Goal: Transaction & Acquisition: Purchase product/service

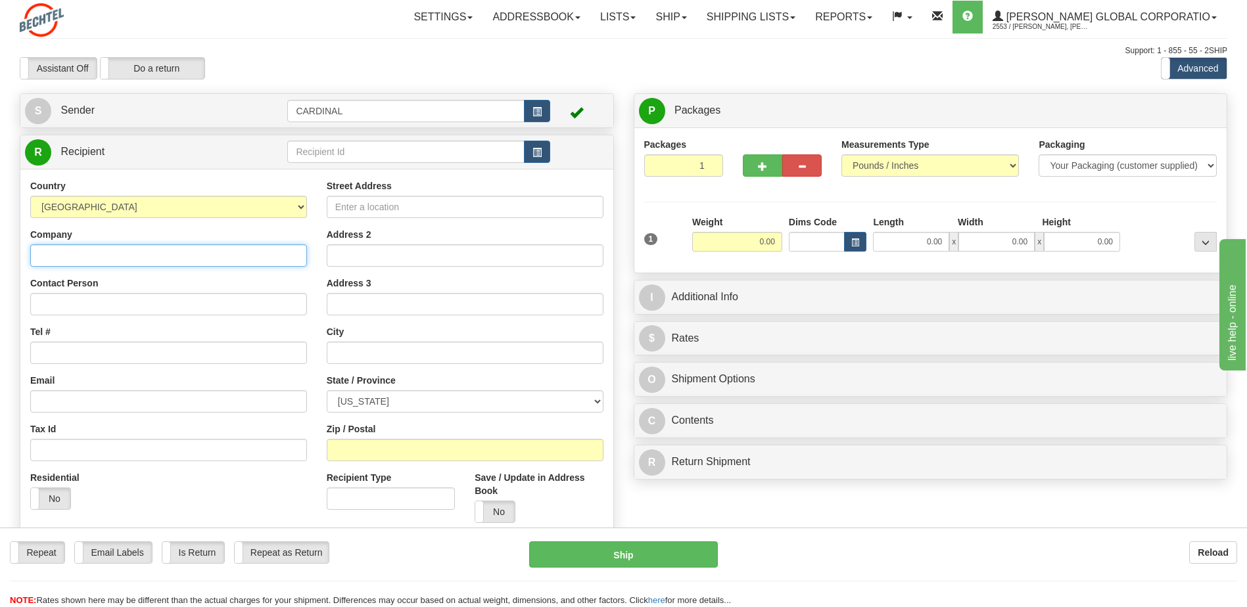
click at [164, 247] on input "Company" at bounding box center [168, 256] width 277 height 22
type input "B"
click at [126, 260] on input "Company" at bounding box center [168, 256] width 277 height 22
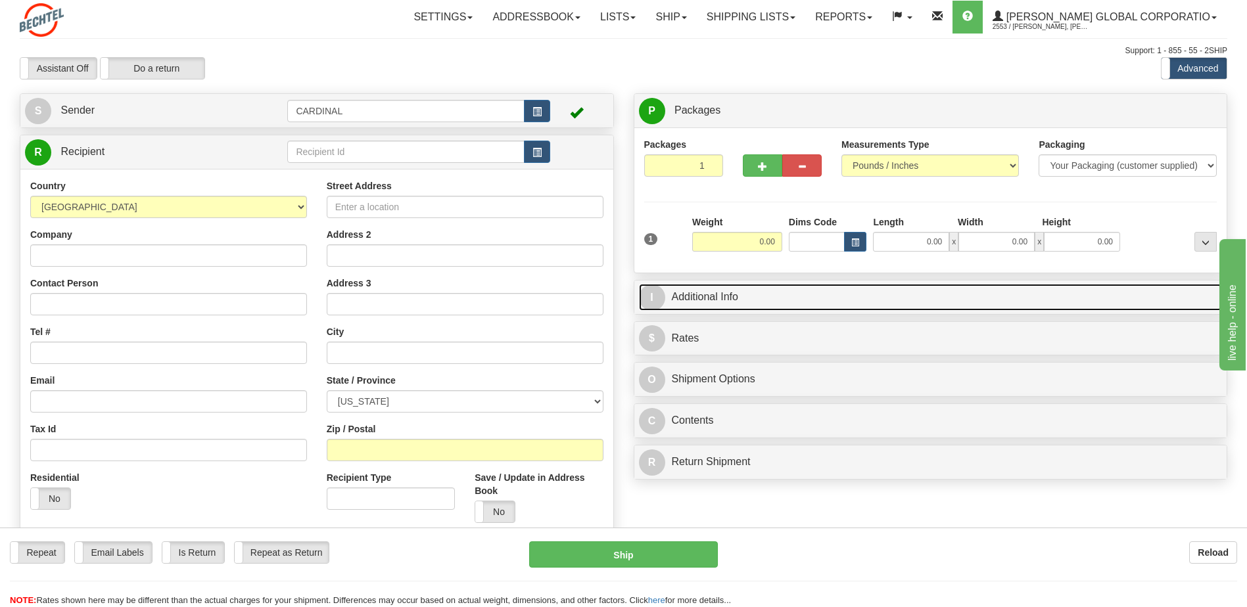
click at [734, 300] on link "I Additional Info" at bounding box center [931, 297] width 584 height 27
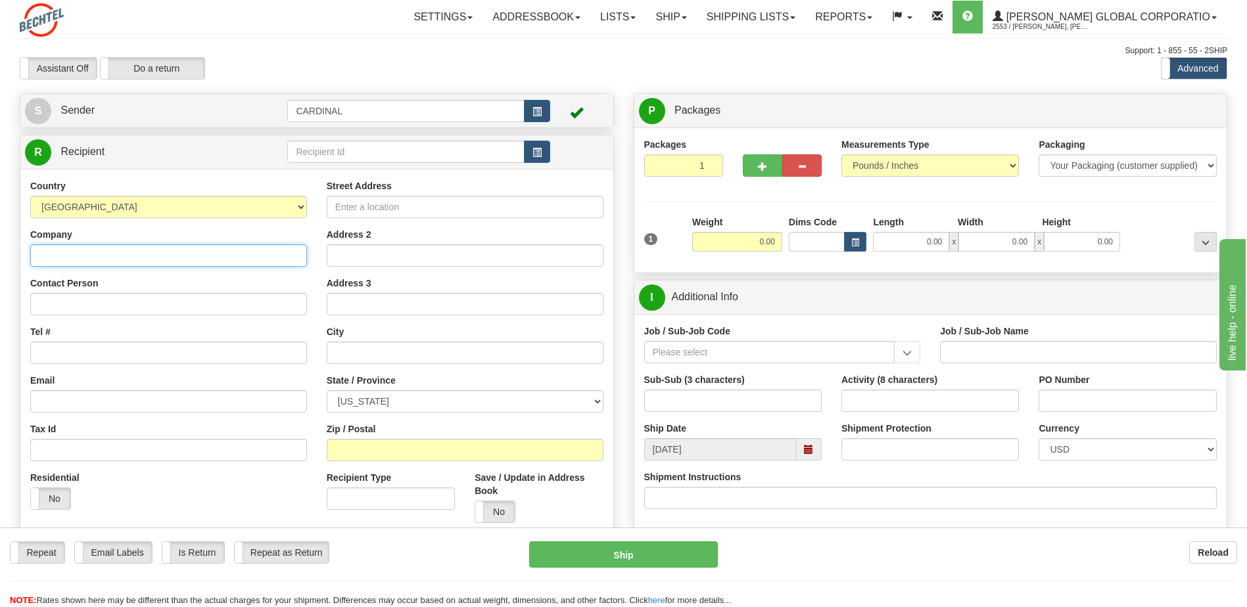
click at [206, 258] on input "Company" at bounding box center [168, 256] width 277 height 22
click at [126, 250] on input "Company" at bounding box center [168, 256] width 277 height 22
type input "Bechtel Corporation"
click at [366, 207] on input "Street Address" at bounding box center [465, 207] width 277 height 22
type input "4"
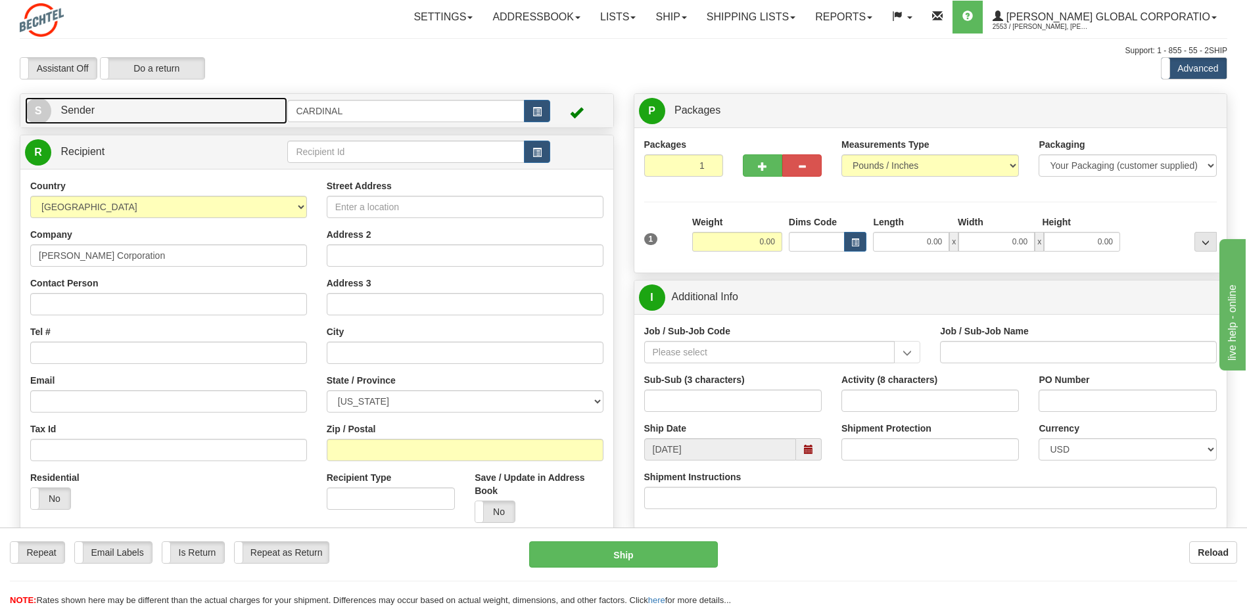
click at [134, 116] on link "S Sender" at bounding box center [156, 110] width 262 height 27
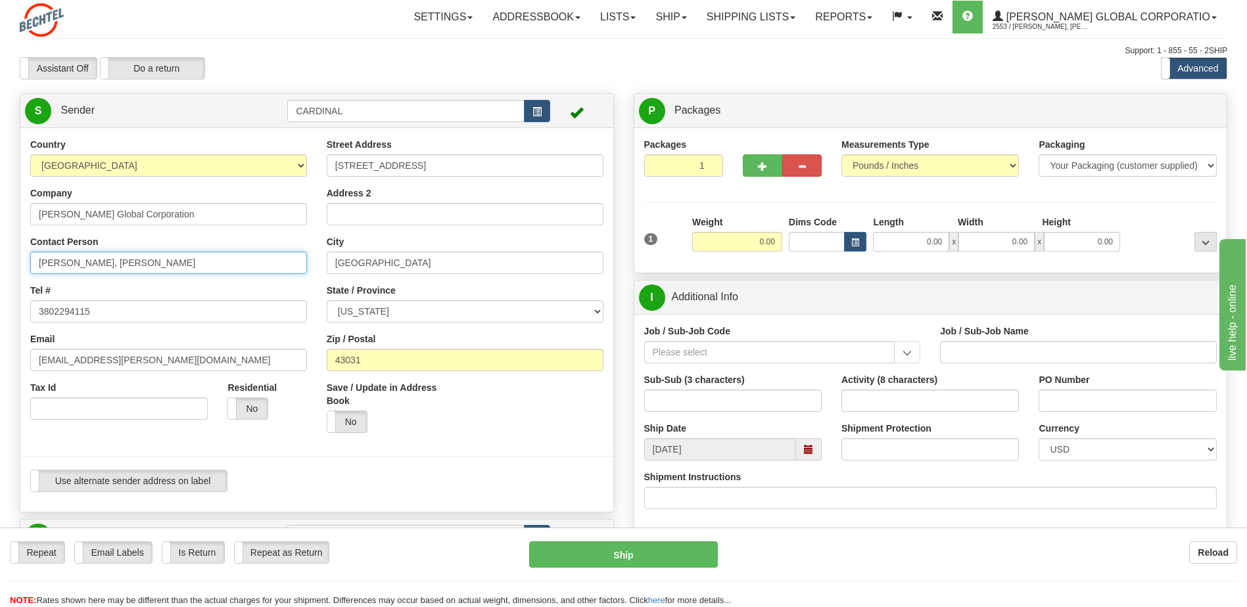
drag, startPoint x: 107, startPoint y: 264, endPoint x: -3, endPoint y: 252, distance: 110.4
click at [0, 252] on html "Training Course Close Toggle navigation Settings Shipping Preferences New Sende…" at bounding box center [623, 303] width 1247 height 607
type input "Kennard Brown"
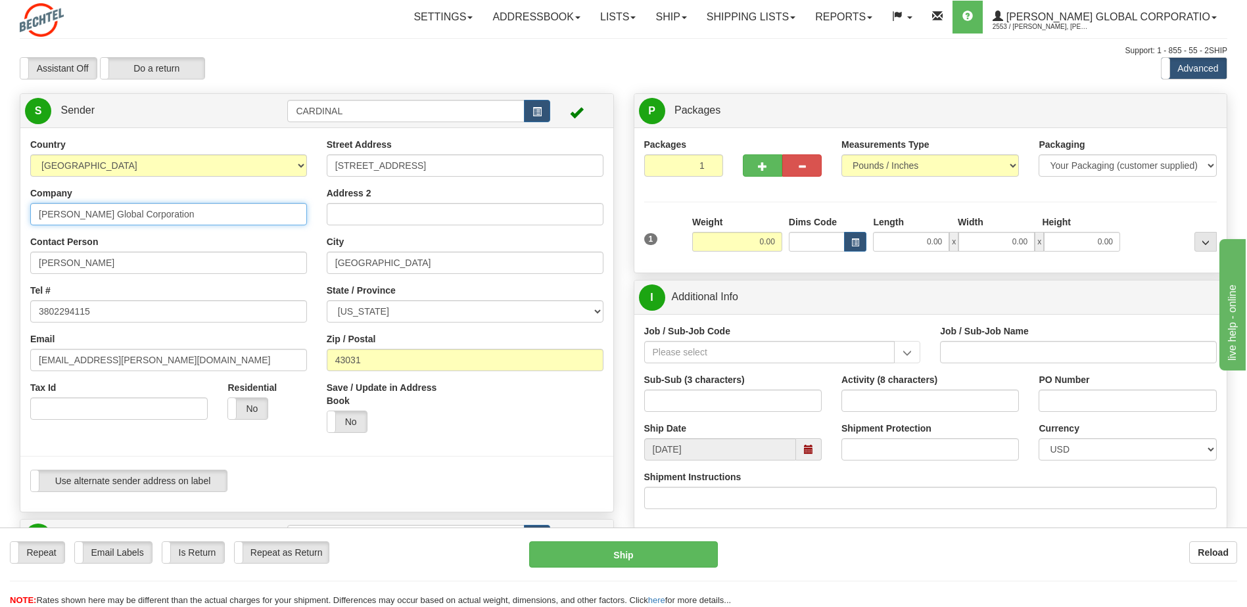
drag, startPoint x: 101, startPoint y: 214, endPoint x: 83, endPoint y: 217, distance: 18.6
click at [83, 217] on input "Bechtel Global Corporation" at bounding box center [168, 214] width 277 height 22
type input "Bechtel Corporation"
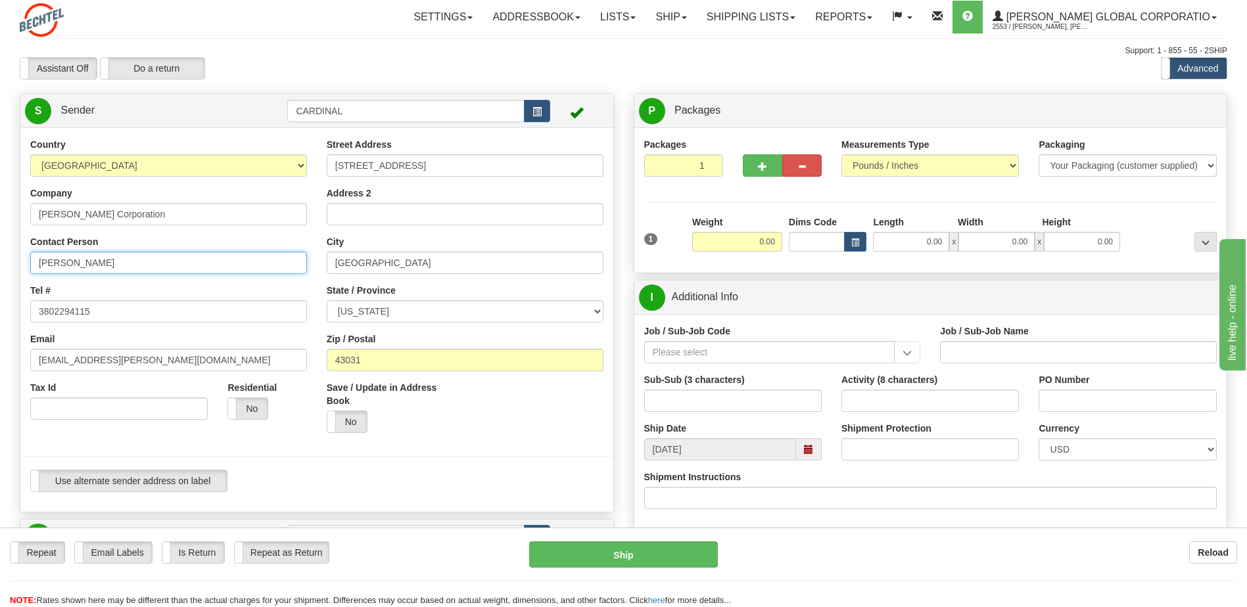
click at [151, 253] on input "Kennard Brown" at bounding box center [168, 263] width 277 height 22
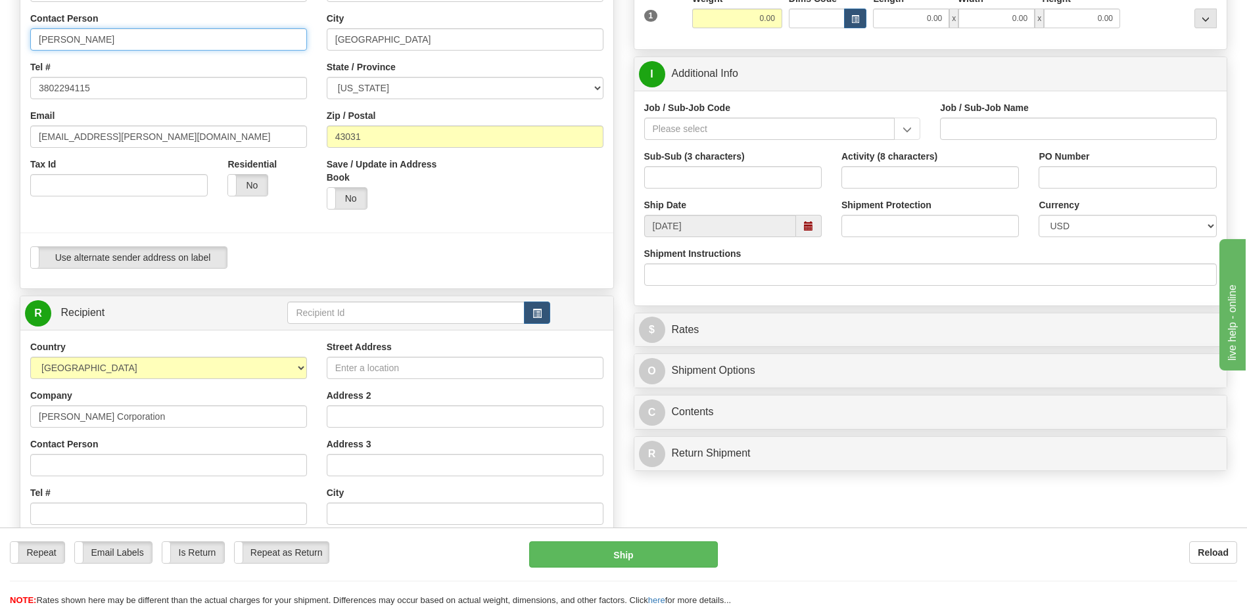
scroll to position [329, 0]
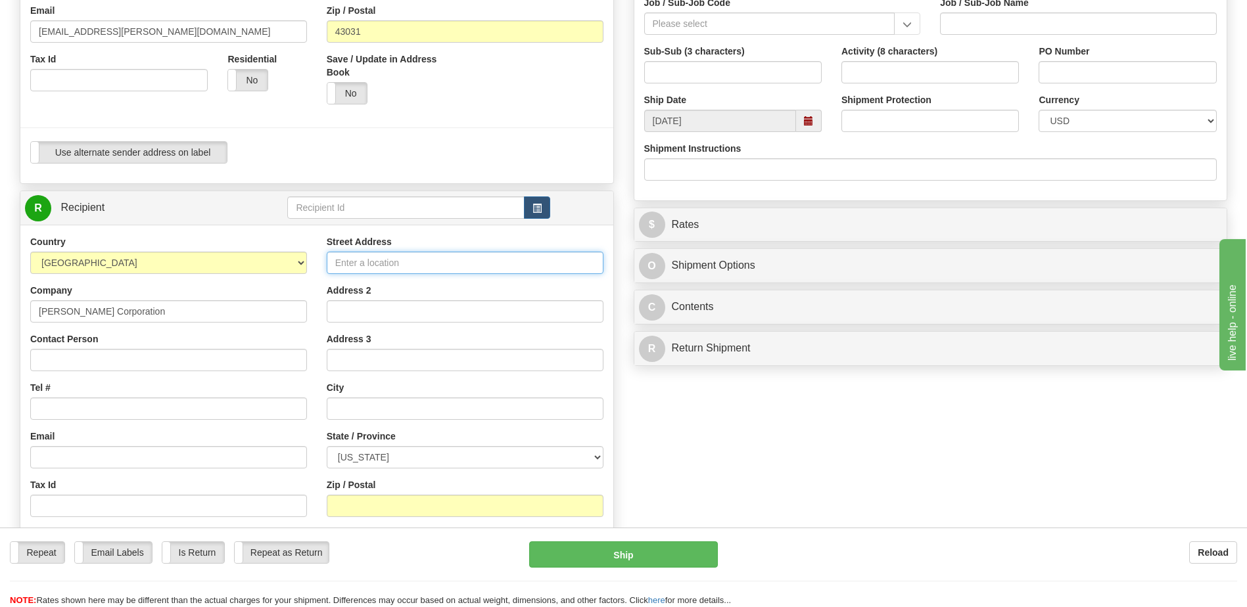
click at [375, 255] on input "Street Address" at bounding box center [465, 263] width 277 height 22
type input "1006 Park West Drive"
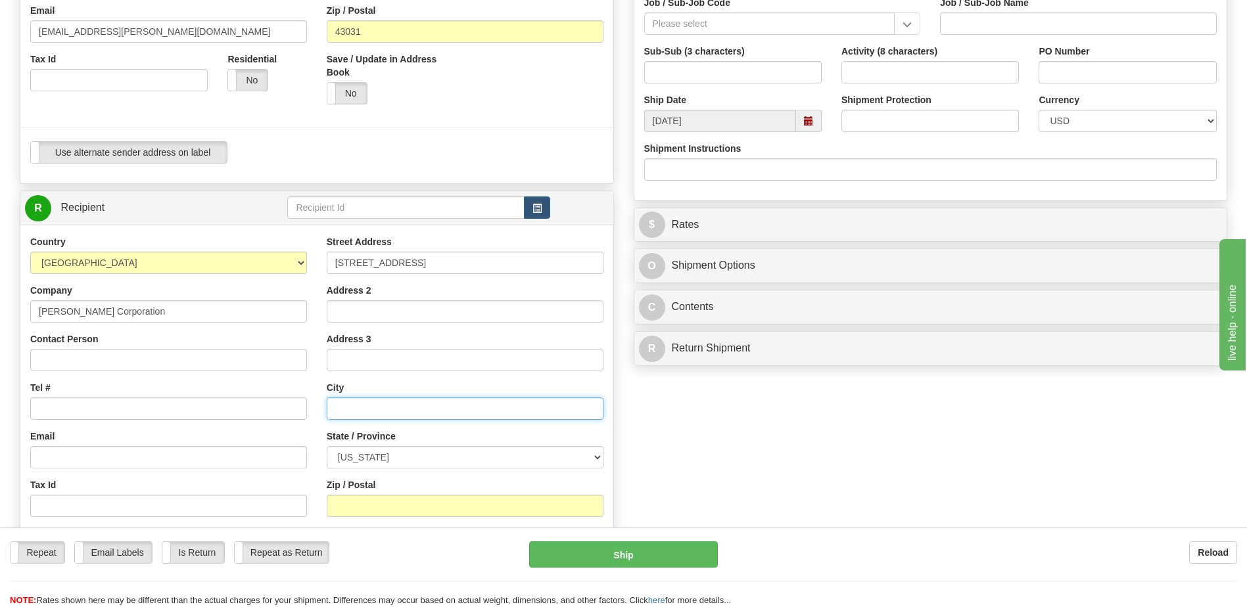
click at [386, 409] on input "text" at bounding box center [465, 409] width 277 height 22
type input "Sugar Land"
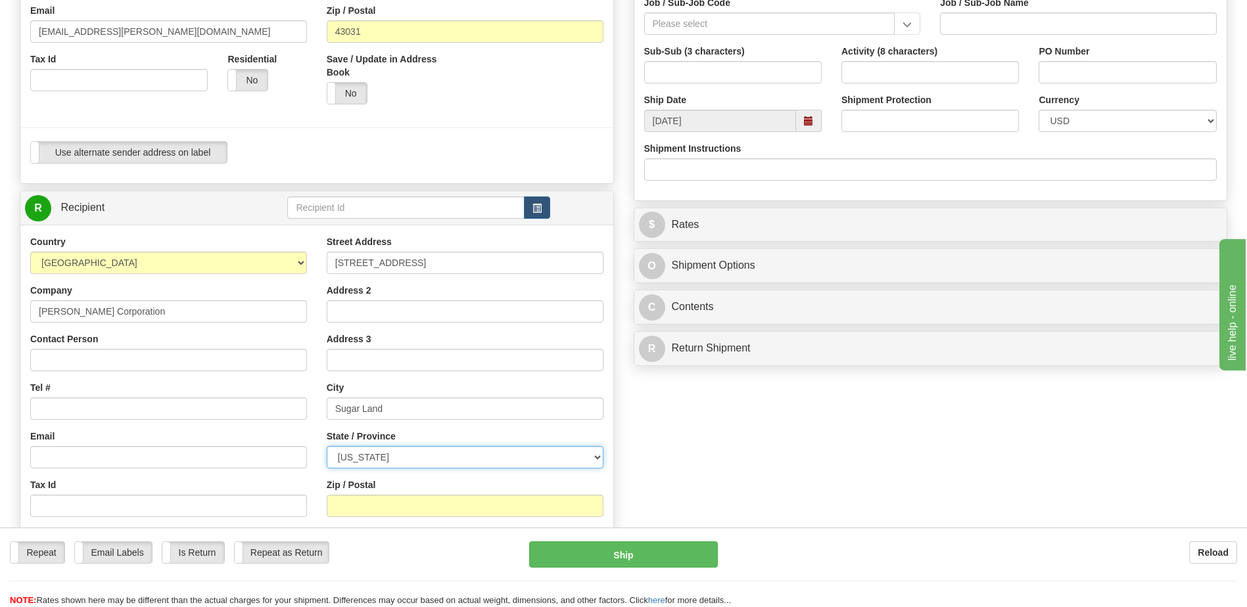
click at [330, 456] on select "ALABAMA ALASKA ARIZONA ARKANSAS Armed Forces America Armed Forces Europe Armed …" at bounding box center [465, 457] width 277 height 22
select select "TX"
click at [327, 446] on select "ALABAMA ALASKA ARIZONA ARKANSAS Armed Forces America Armed Forces Europe Armed …" at bounding box center [465, 457] width 277 height 22
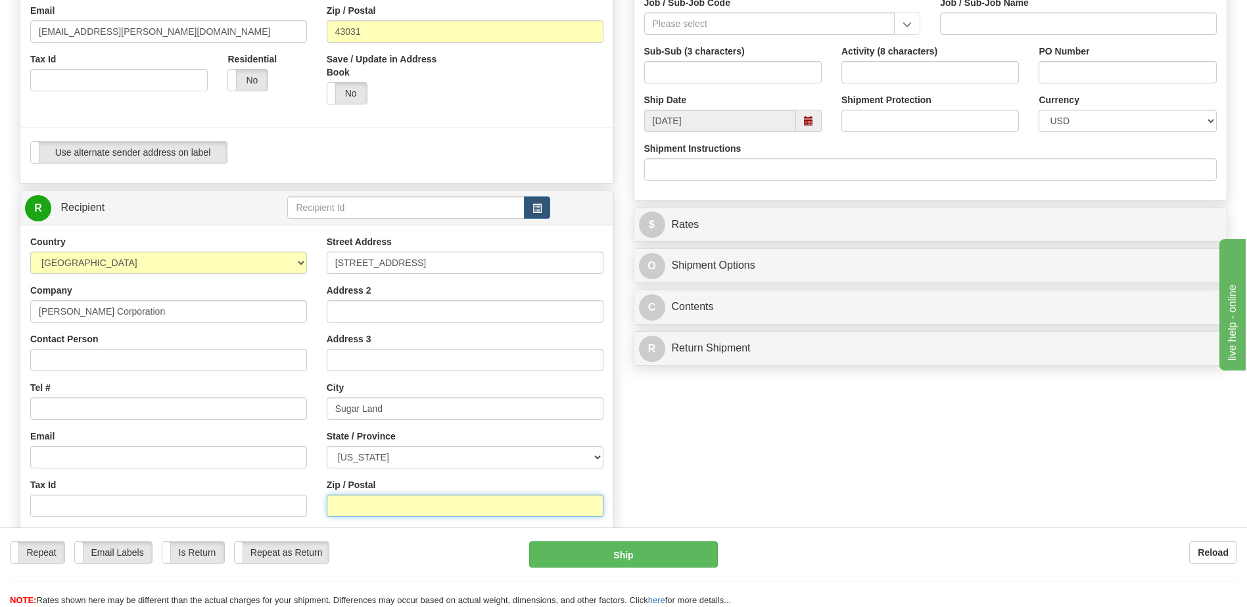
click at [414, 500] on input "Zip / Postal" at bounding box center [465, 506] width 277 height 22
type input "77478"
click at [891, 417] on div "Create a label for the return Create Pickup Without Label S" at bounding box center [623, 227] width 1227 height 924
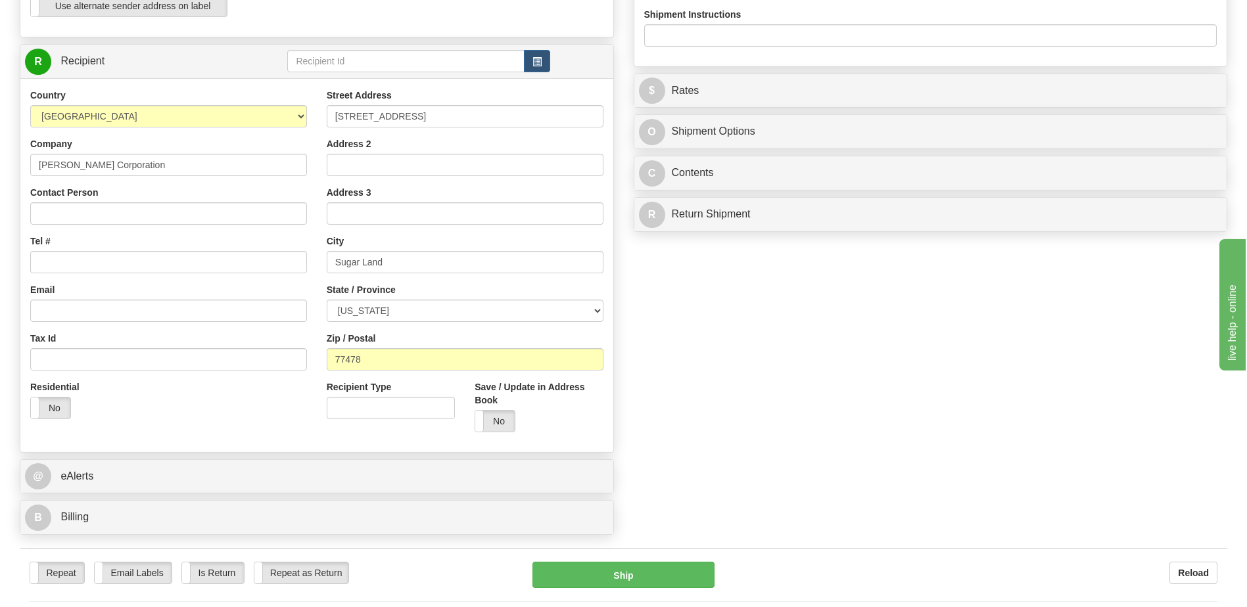
scroll to position [460, 0]
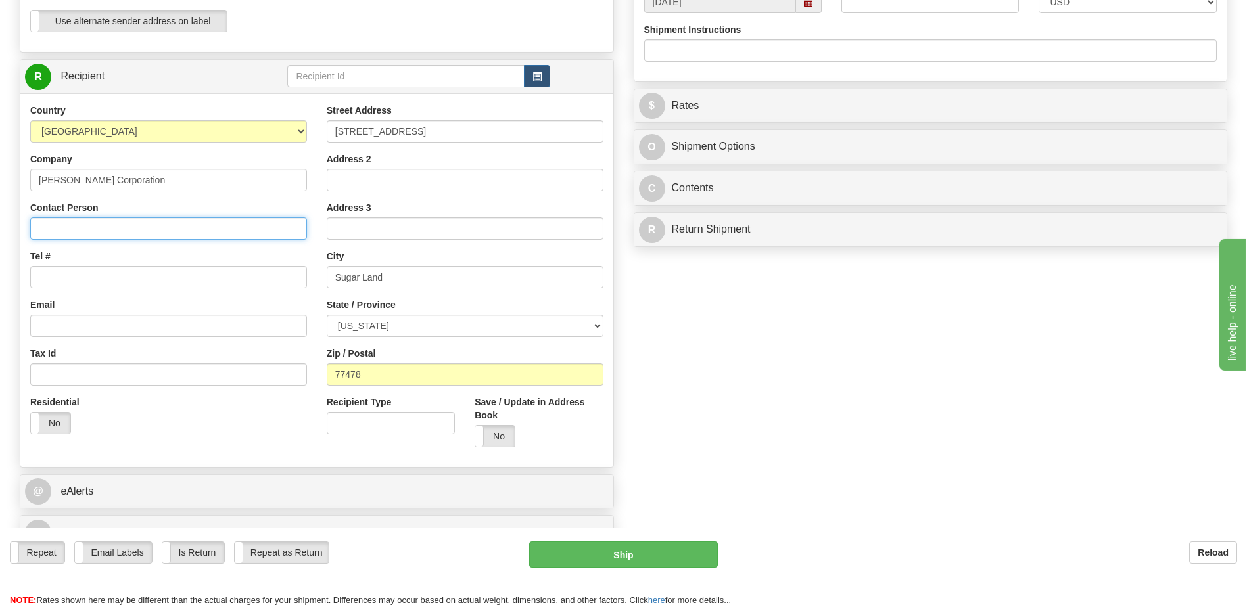
click at [64, 231] on input "Contact Person" at bounding box center [168, 229] width 277 height 22
type input "Todd Harding"
drag, startPoint x: 979, startPoint y: 399, endPoint x: 950, endPoint y: 391, distance: 30.0
click at [979, 399] on div "Create a label for the return Create Pickup Without Label S" at bounding box center [623, 95] width 1227 height 924
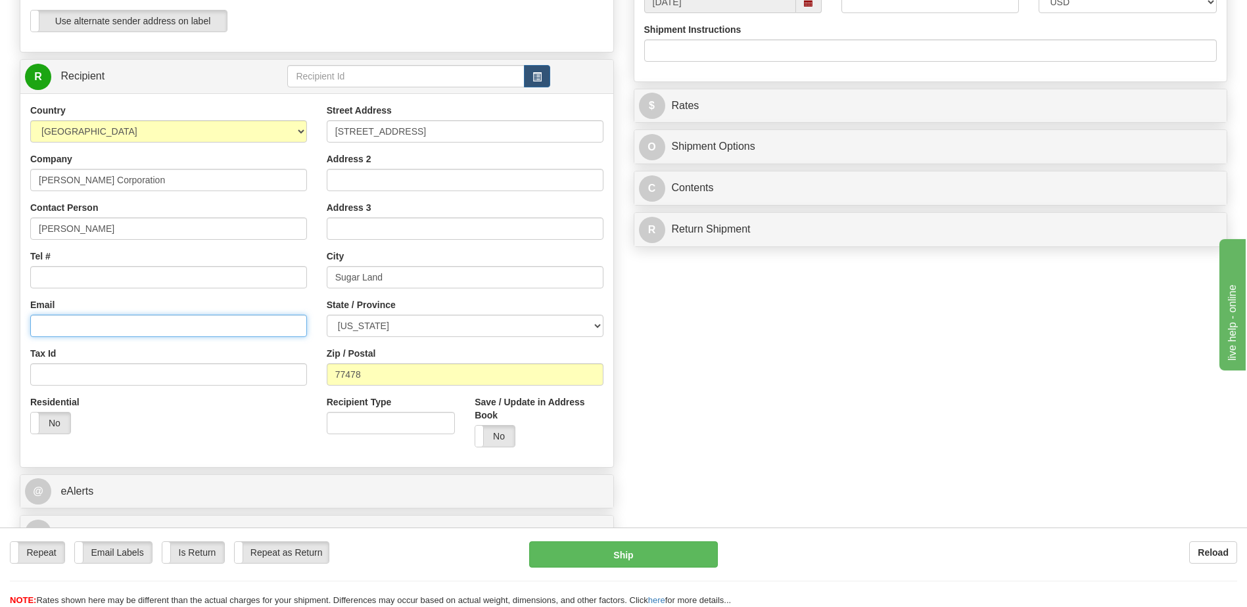
click at [176, 323] on input "Email" at bounding box center [168, 326] width 277 height 22
paste input "trhardin@Bechtel.com"
click at [82, 325] on input "trhardin@Bechtel.com" at bounding box center [168, 326] width 277 height 22
click at [193, 329] on input "trhardin@bechtel.com" at bounding box center [168, 326] width 277 height 22
type input "trhardin@bechtel.com"
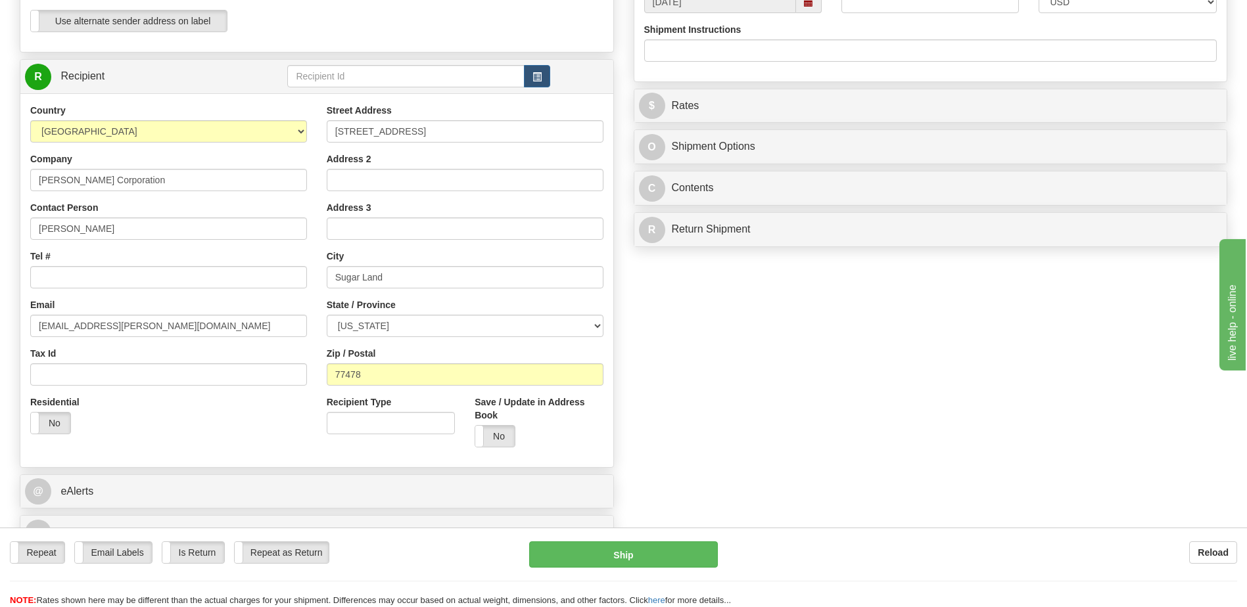
click at [987, 386] on div "Create a label for the return Create Pickup Without Label S" at bounding box center [623, 95] width 1227 height 924
click at [193, 283] on input "Tel #" at bounding box center [168, 277] width 277 height 22
paste input "+1 713 235 2007"
click at [69, 275] on input "+1 713 235 2007" at bounding box center [168, 277] width 277 height 22
click at [82, 275] on input "+1 713235 2007" at bounding box center [168, 277] width 277 height 22
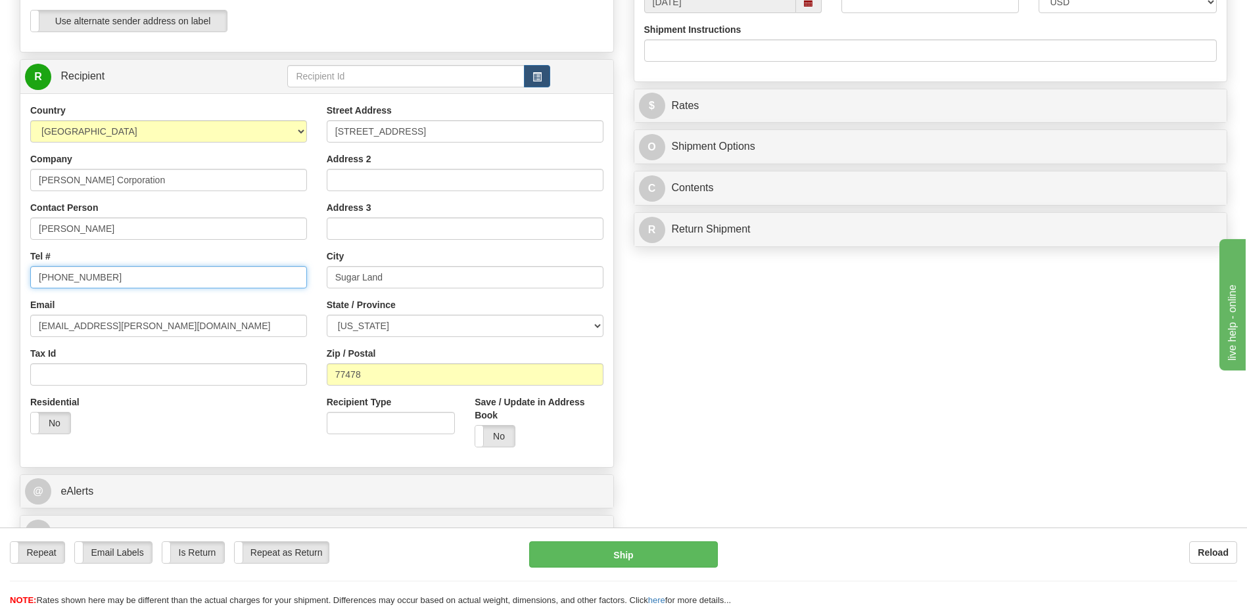
click at [86, 275] on input "+1 713235 2007" at bounding box center [168, 277] width 277 height 22
click at [52, 276] on input "+1 7132352007" at bounding box center [168, 277] width 277 height 22
type input "7132352007"
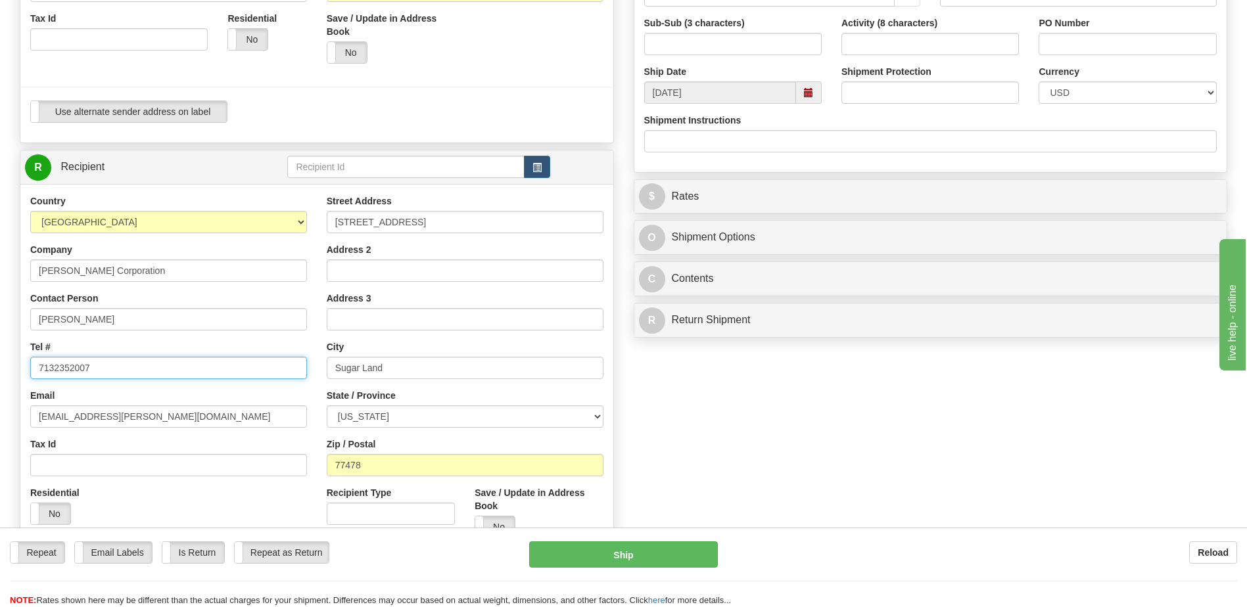
scroll to position [526, 0]
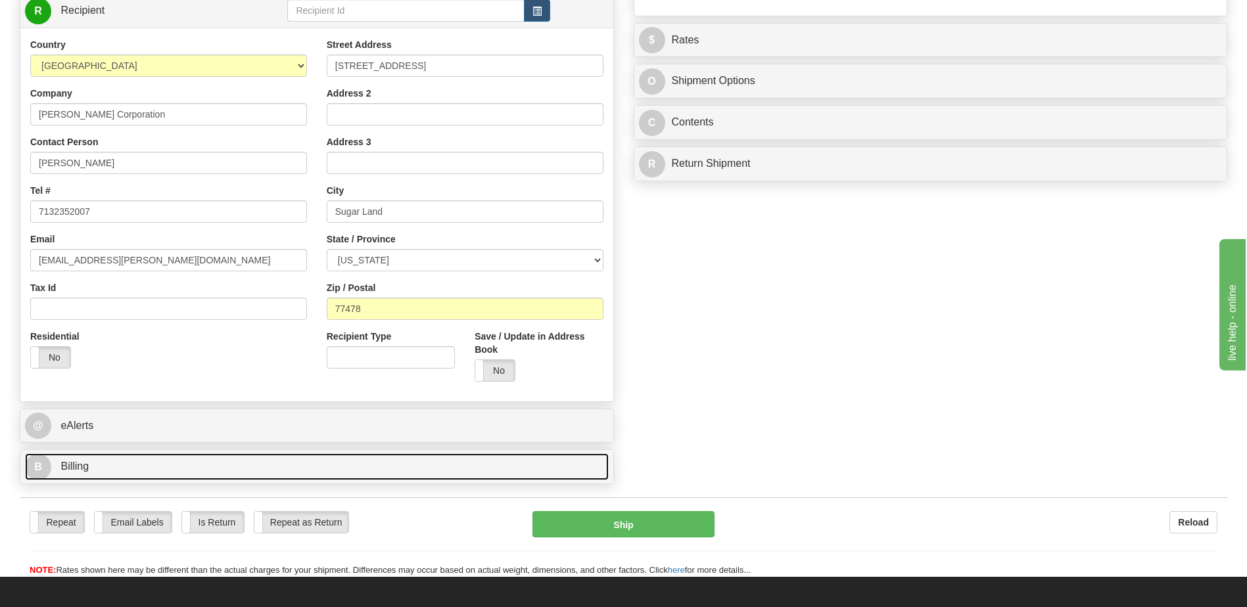
click at [119, 455] on link "B Billing" at bounding box center [317, 467] width 584 height 27
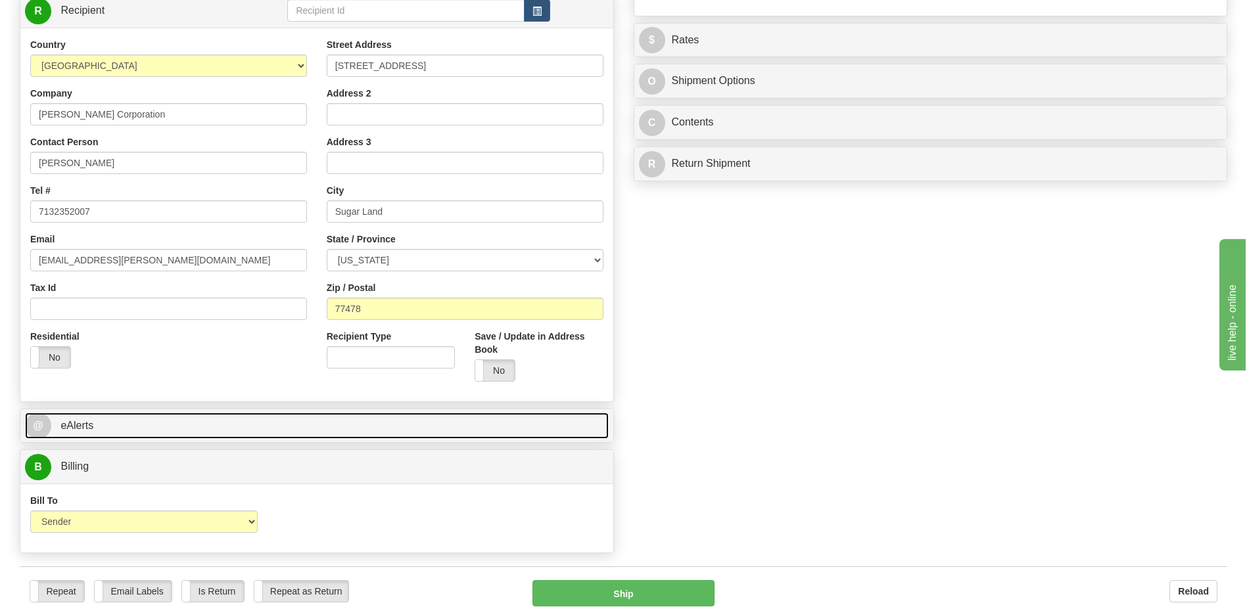
click at [119, 420] on link "@ eAlerts" at bounding box center [317, 426] width 584 height 27
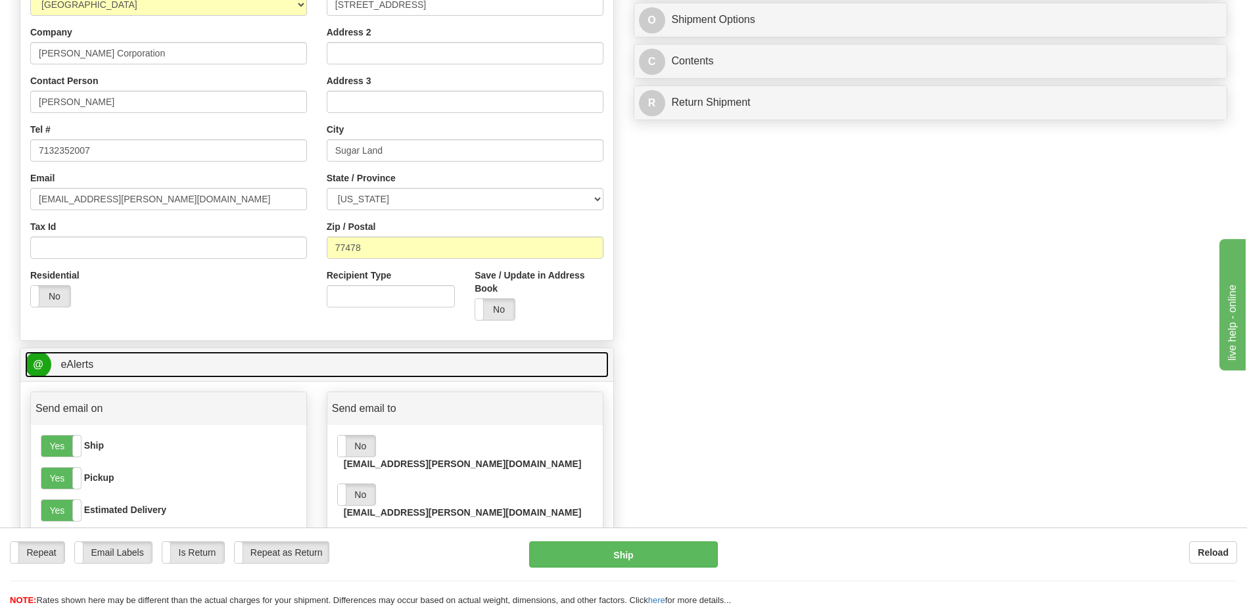
scroll to position [657, 0]
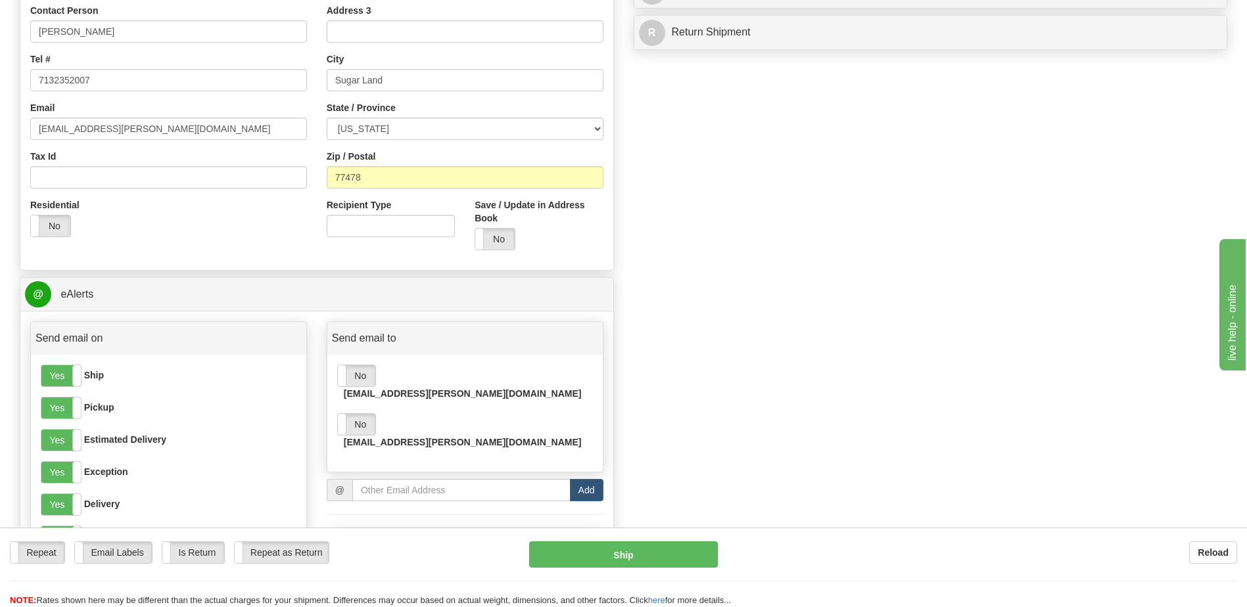
click at [358, 387] on div "Yes No" at bounding box center [356, 376] width 39 height 22
click at [352, 414] on label "No" at bounding box center [356, 424] width 37 height 21
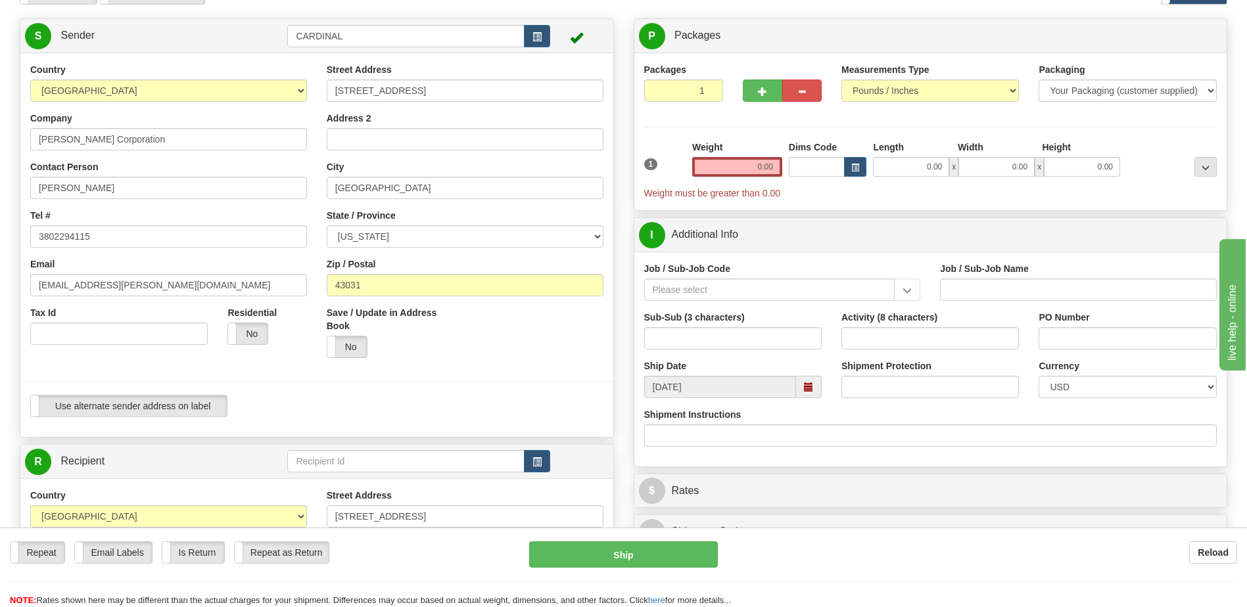
scroll to position [0, 0]
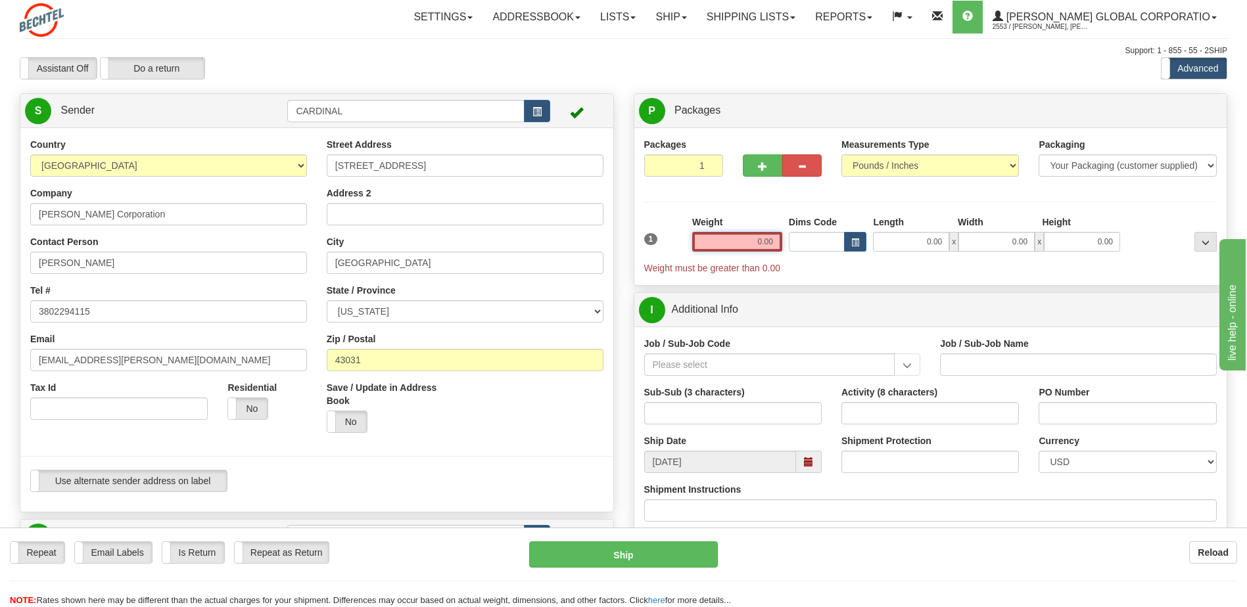
click at [759, 246] on input "0.00" at bounding box center [737, 242] width 90 height 20
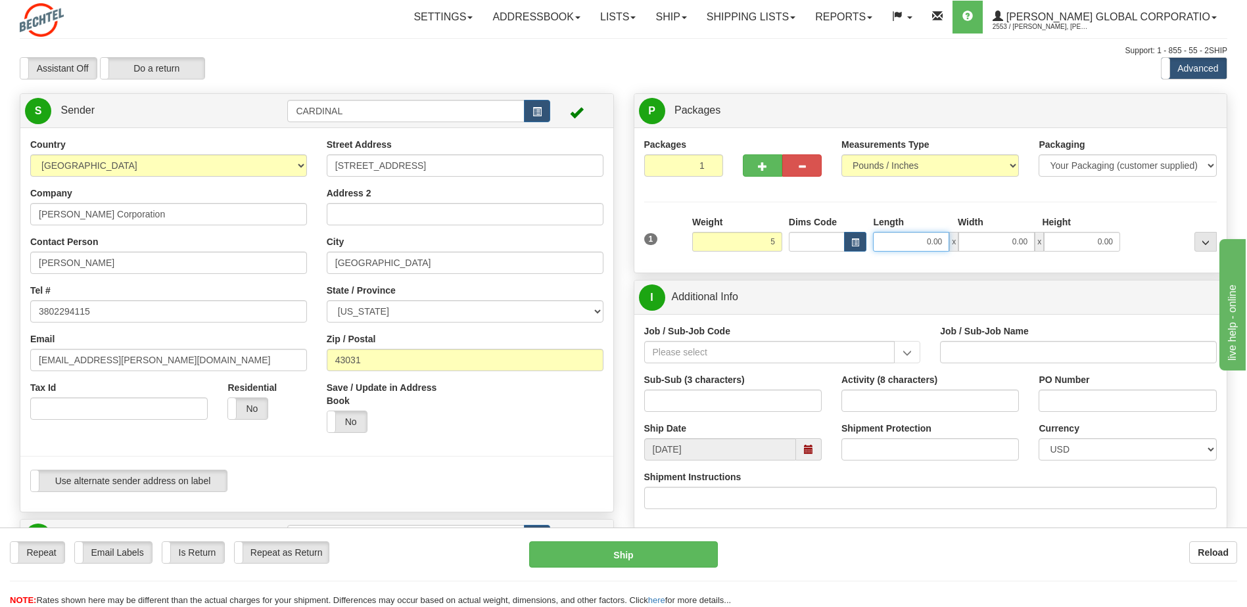
click at [925, 241] on input "0.00" at bounding box center [911, 242] width 76 height 20
type input "5.00"
click at [933, 245] on input "Length" at bounding box center [911, 242] width 76 height 20
type input "16.00"
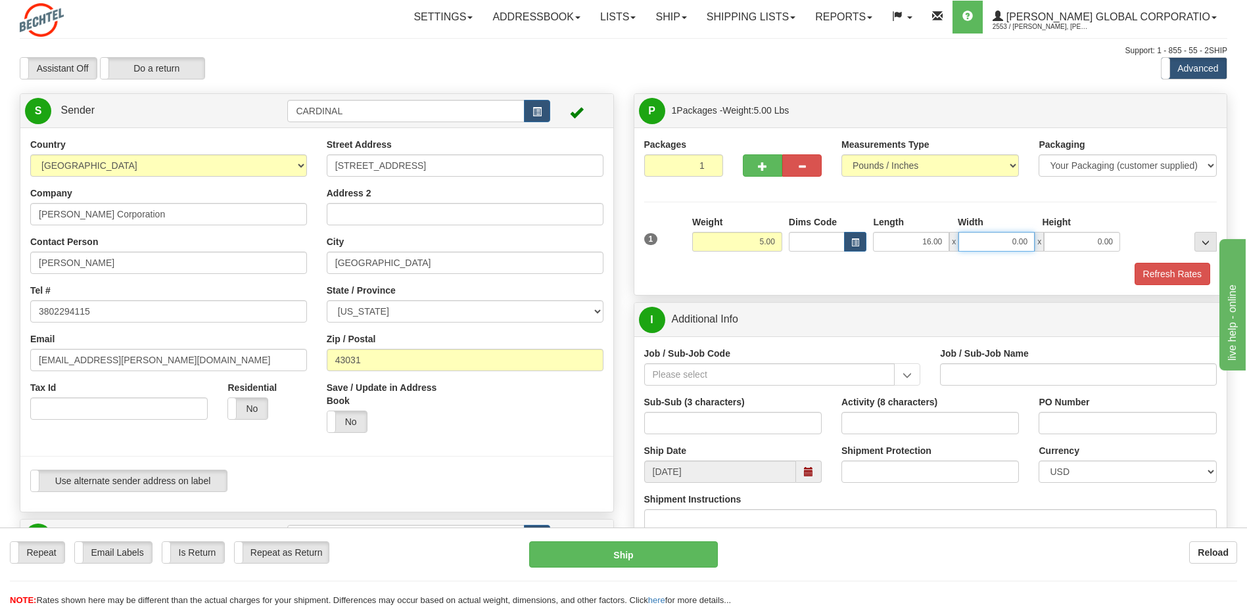
click at [1025, 243] on input "0.00" at bounding box center [997, 242] width 76 height 20
click at [1025, 243] on input "Width" at bounding box center [997, 242] width 76 height 20
type input "14.00"
click at [1104, 244] on input "0.00" at bounding box center [1082, 242] width 76 height 20
click at [1104, 244] on input "Height" at bounding box center [1082, 242] width 76 height 20
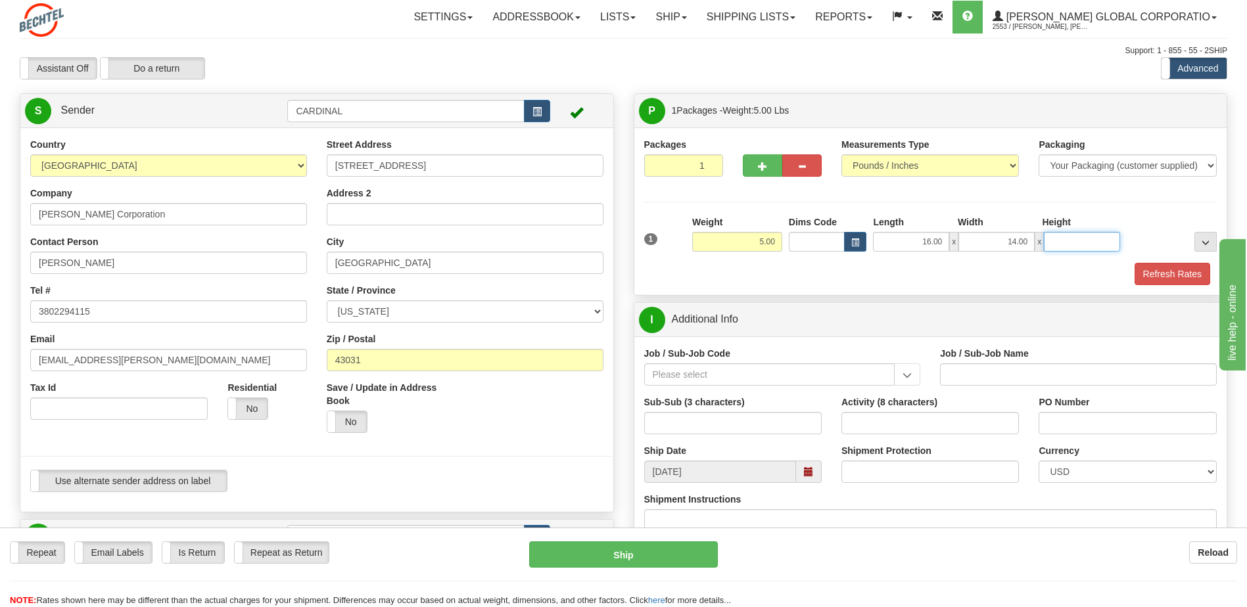
type input "3.00"
click at [820, 280] on div "Refresh Rates" at bounding box center [931, 274] width 580 height 22
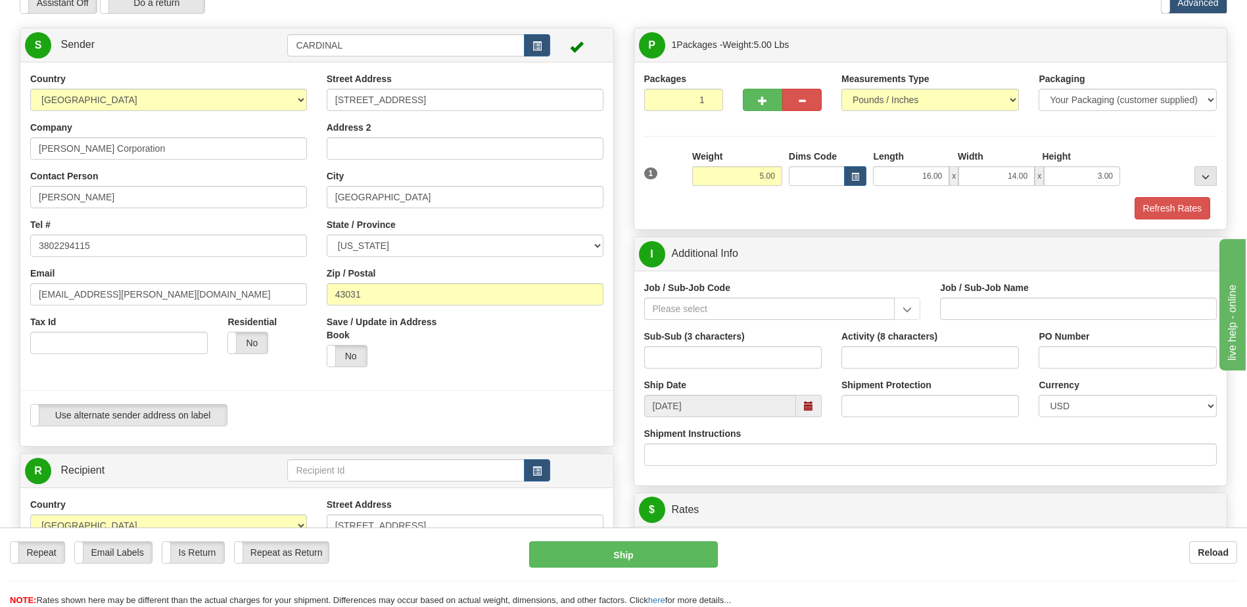
click at [1158, 280] on div "Job / Sub-Job Code Job / Sub-Job Name Sub-Sub (3 characters) Activity (8 charac…" at bounding box center [930, 378] width 593 height 215
click at [1158, 218] on button "Refresh Rates" at bounding box center [1173, 208] width 76 height 22
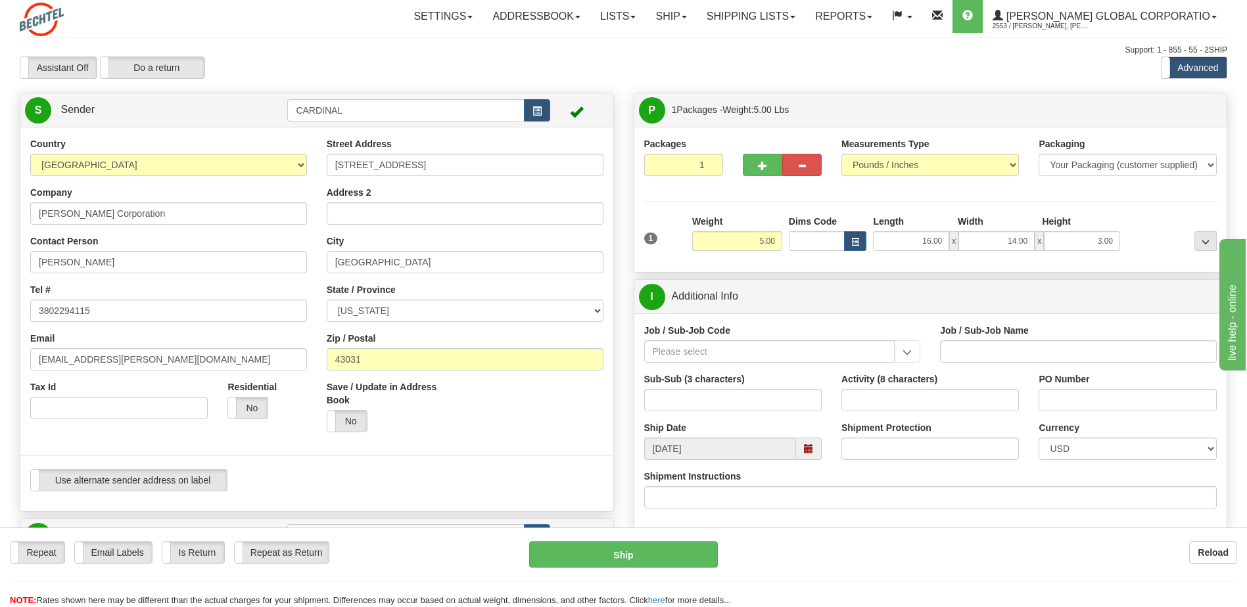
scroll to position [0, 0]
click at [785, 350] on input "Job / Sub-Job Code" at bounding box center [769, 352] width 251 height 22
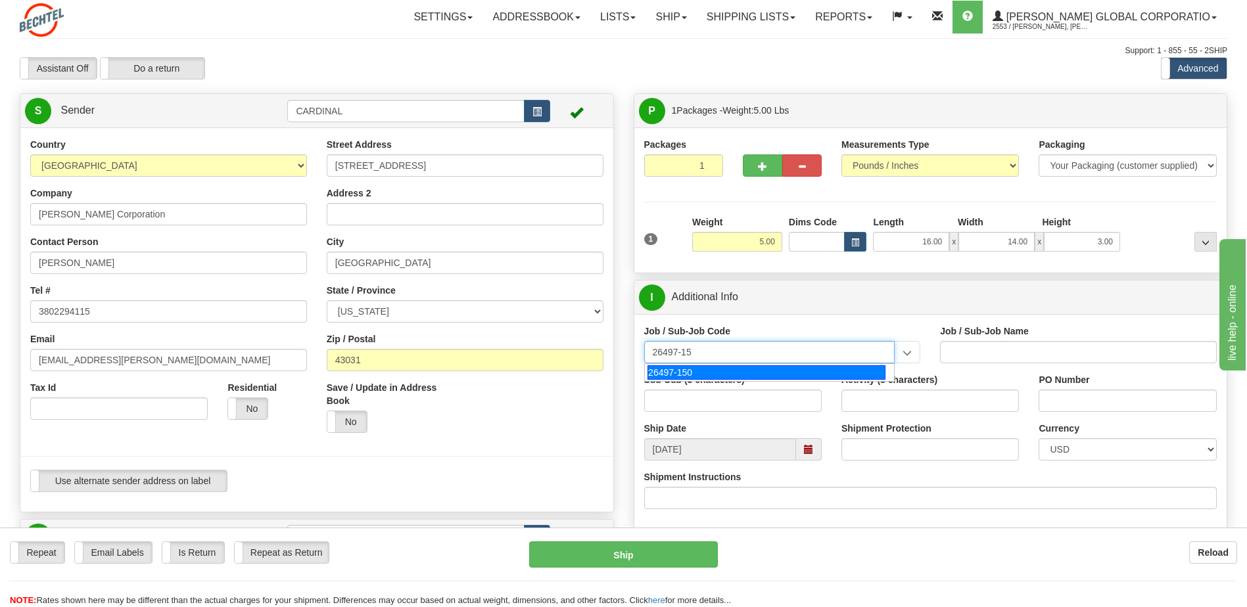
type input "26497-150"
click at [748, 369] on div "26497-150" at bounding box center [767, 373] width 238 height 14
type input "PROJECT CARDINAL SEMICONDUCTOR FAB - PHASE 1 - FI"
type input "26497-150"
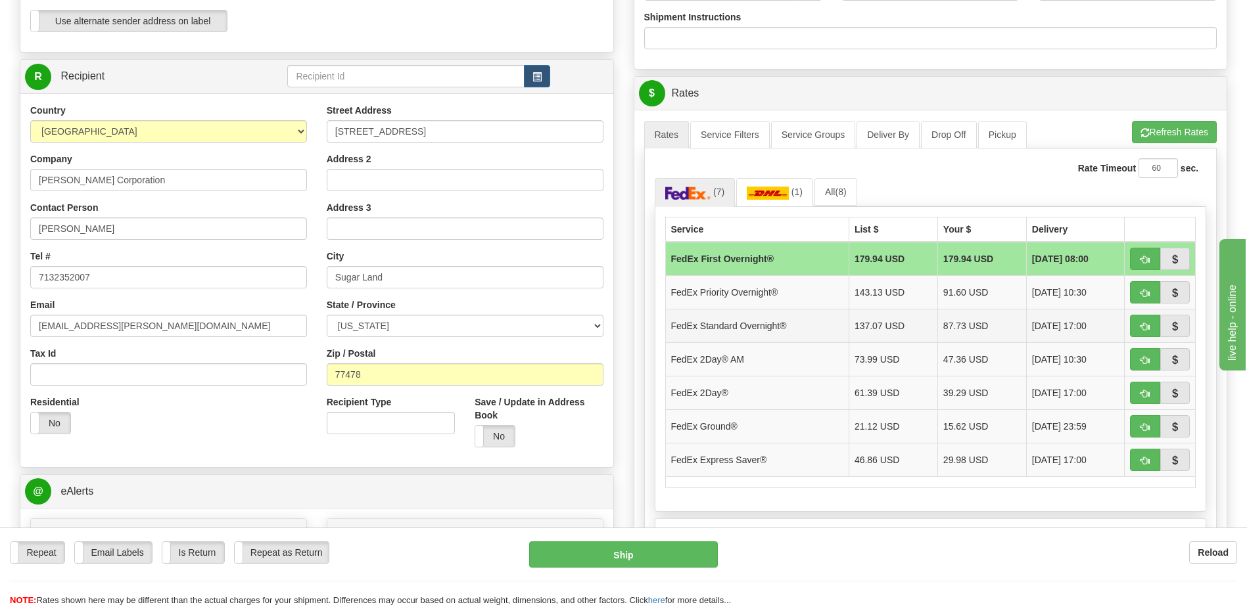
scroll to position [526, 0]
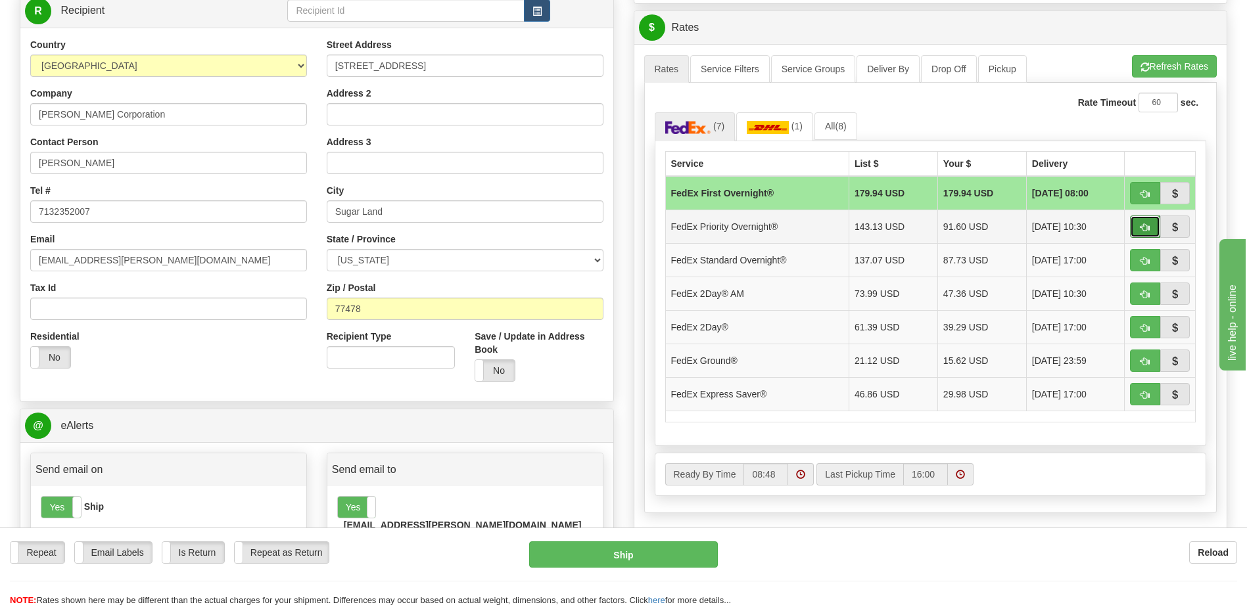
click at [1153, 229] on button "button" at bounding box center [1145, 227] width 30 height 22
type input "01"
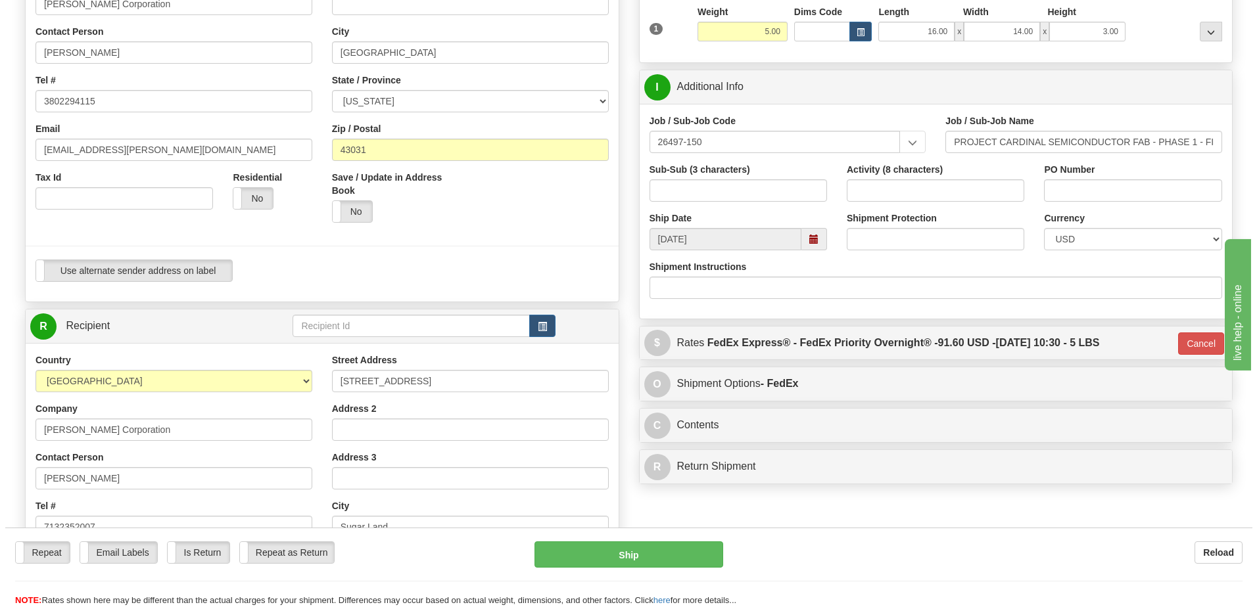
scroll to position [263, 0]
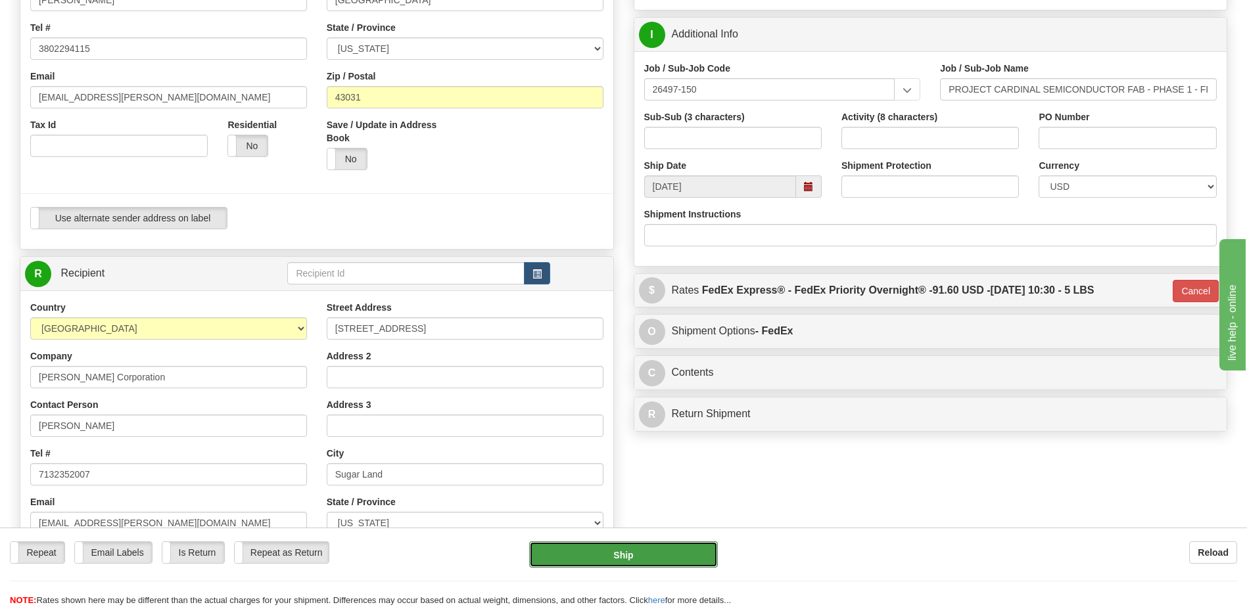
click at [654, 556] on button "Ship" at bounding box center [623, 555] width 188 height 26
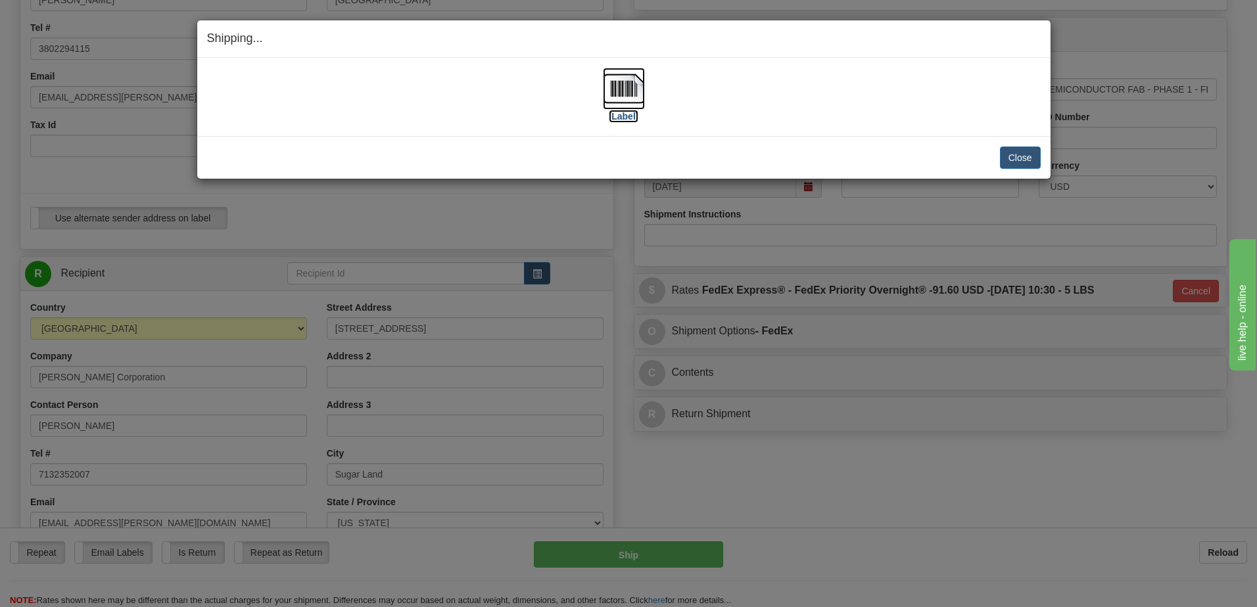
click at [625, 116] on label "[Label]" at bounding box center [624, 116] width 30 height 13
click at [1005, 162] on button "Close" at bounding box center [1020, 158] width 41 height 22
click at [1012, 158] on button "Close" at bounding box center [1020, 158] width 41 height 22
